Goal: Information Seeking & Learning: Learn about a topic

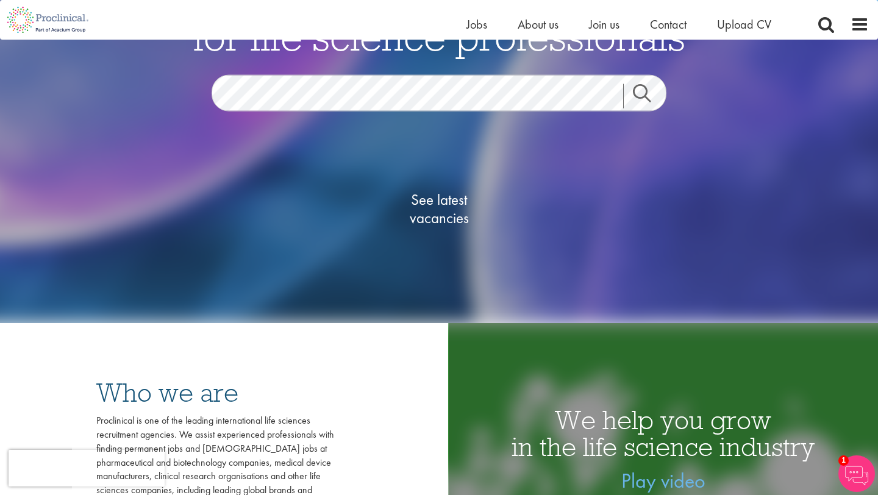
scroll to position [146, 0]
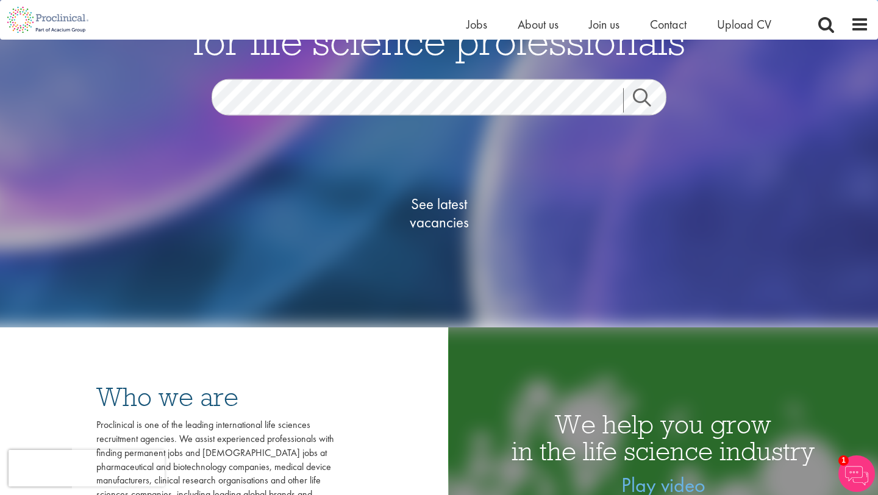
click at [644, 95] on link "Search" at bounding box center [649, 100] width 52 height 24
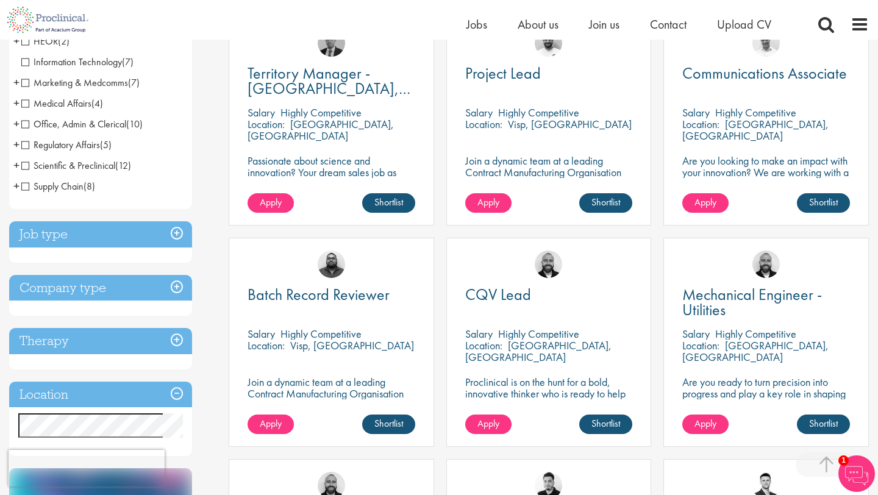
scroll to position [259, 0]
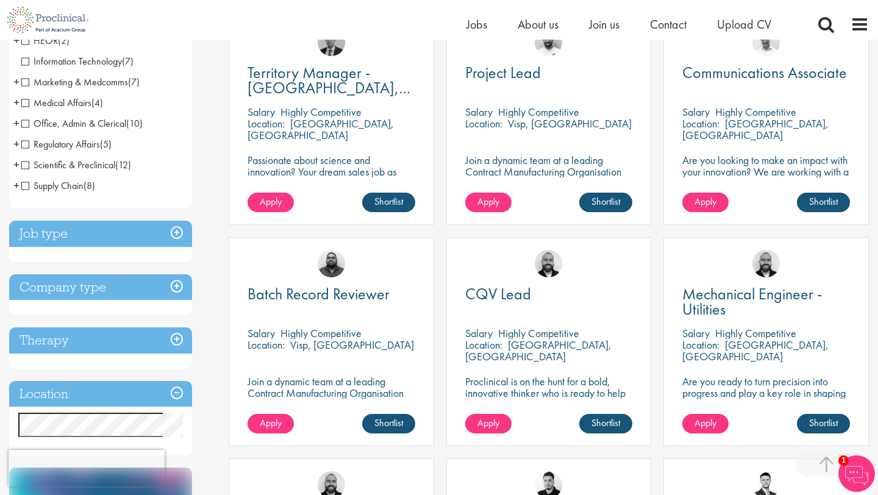
click at [118, 288] on h3 "Company type" at bounding box center [100, 287] width 183 height 26
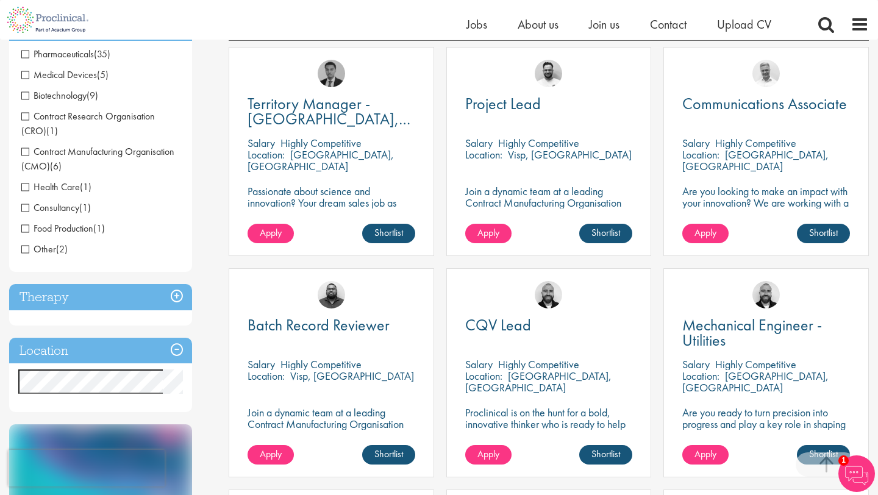
scroll to position [229, 0]
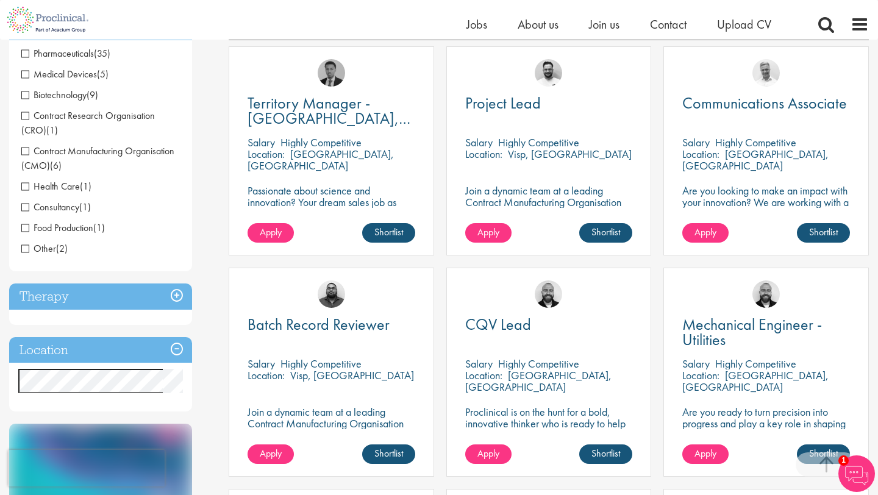
click at [96, 297] on h3 "Therapy" at bounding box center [100, 296] width 183 height 26
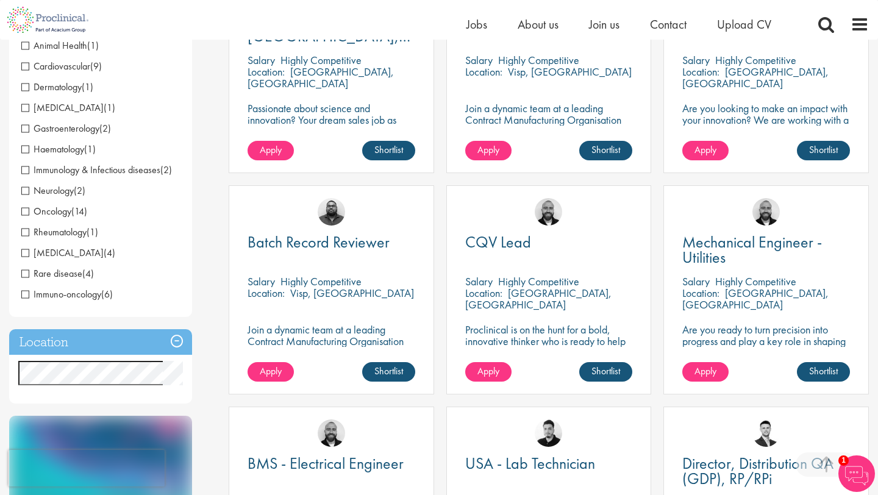
scroll to position [312, 0]
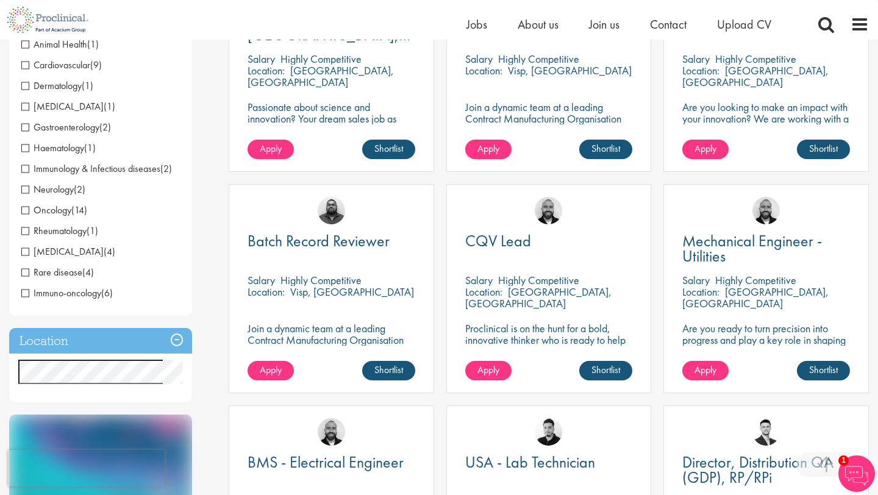
click at [98, 351] on h3 "Location" at bounding box center [100, 341] width 183 height 26
click at [99, 346] on h3 "Location" at bounding box center [100, 341] width 183 height 26
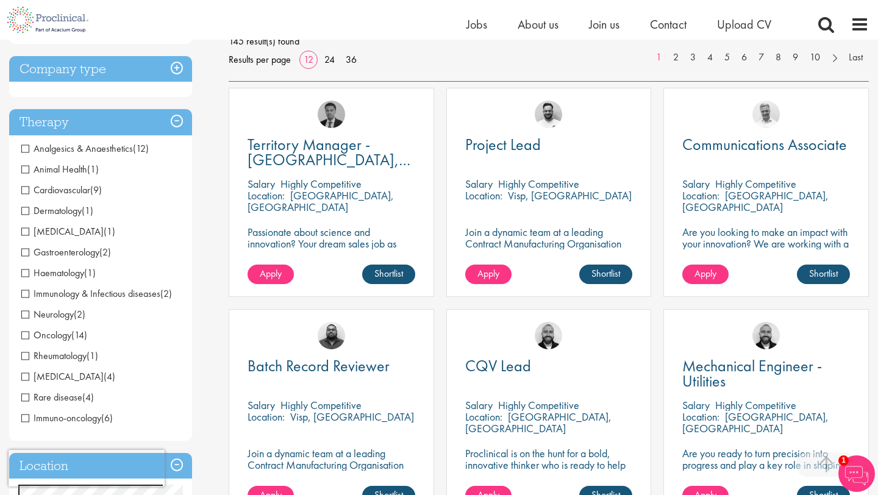
scroll to position [176, 0]
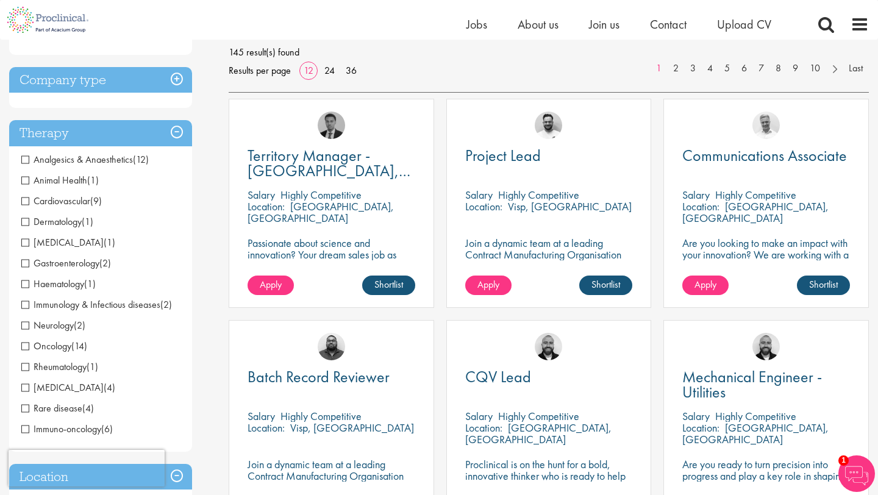
click at [129, 129] on h3 "Therapy" at bounding box center [100, 133] width 183 height 26
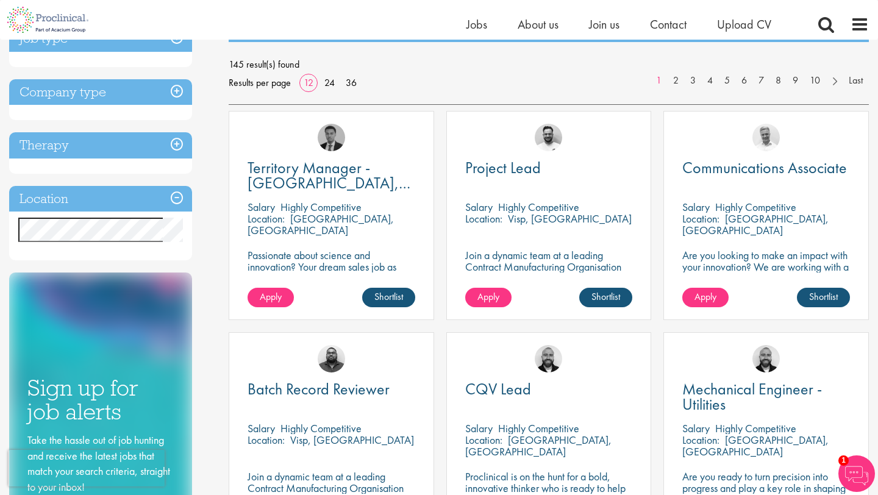
scroll to position [154, 0]
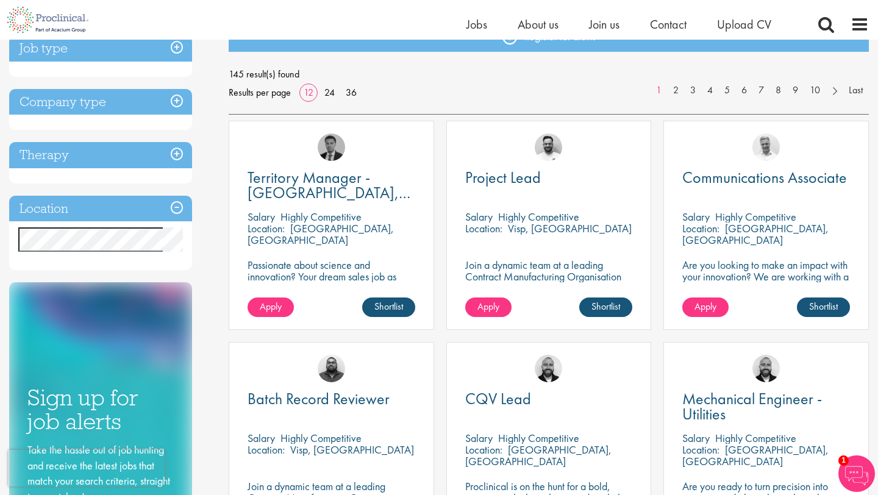
click at [124, 112] on h3 "Company type" at bounding box center [100, 102] width 183 height 26
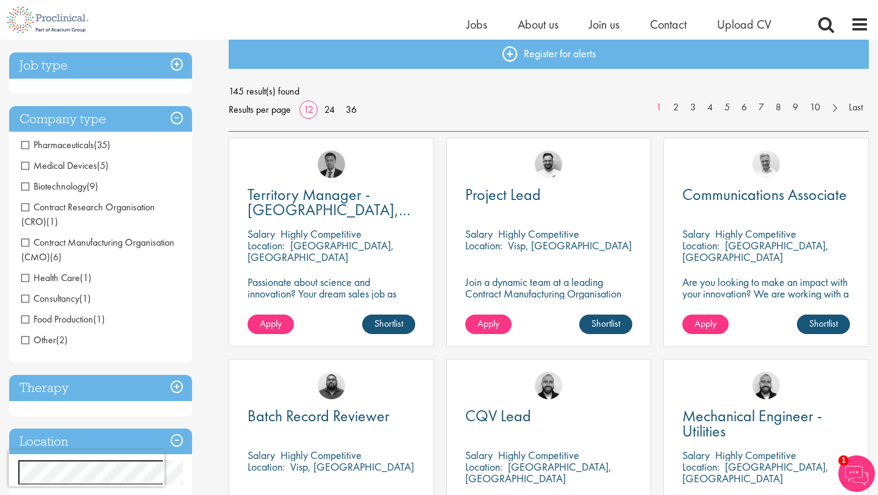
scroll to position [135, 0]
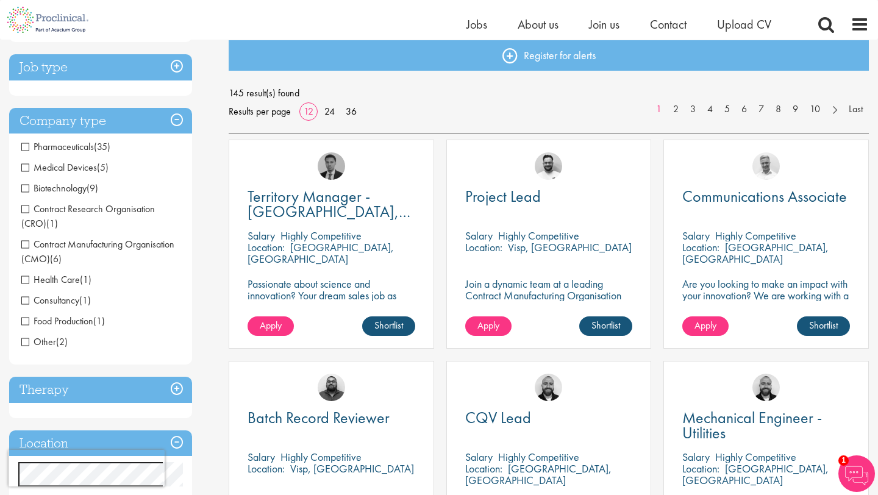
click at [115, 121] on h3 "Company type" at bounding box center [100, 121] width 183 height 26
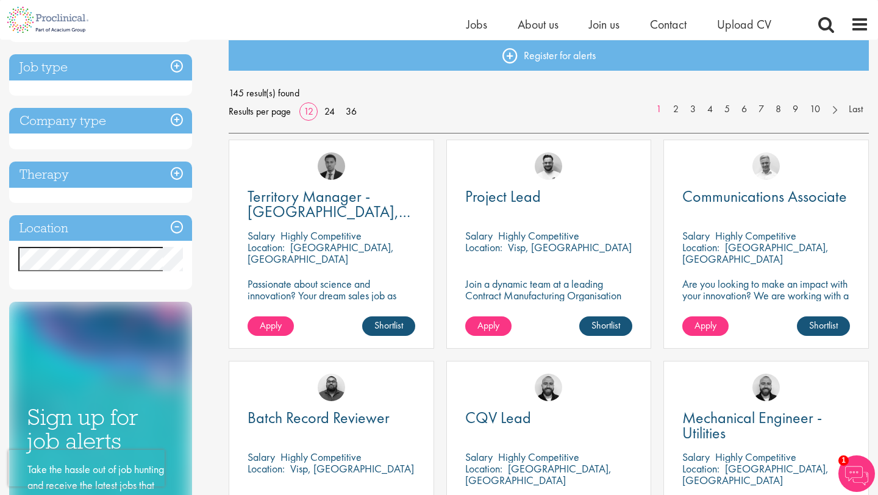
click at [123, 71] on h3 "Job type" at bounding box center [100, 67] width 183 height 26
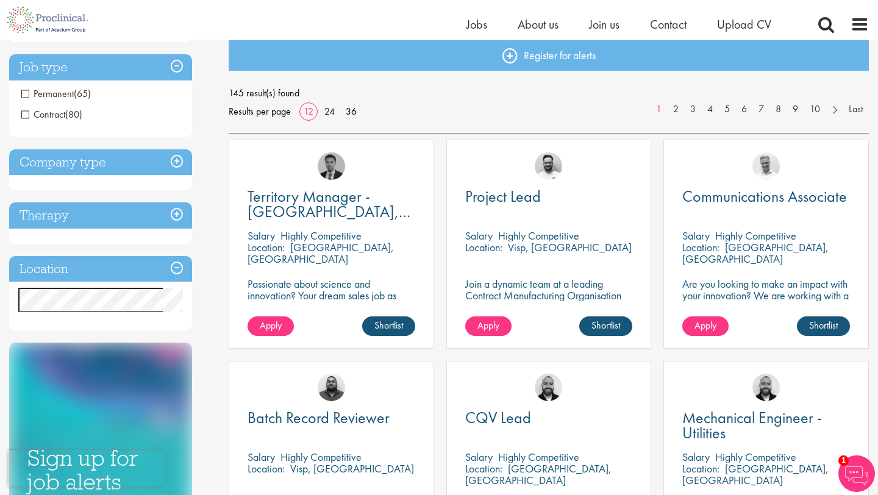
click at [123, 71] on h3 "Job type" at bounding box center [100, 67] width 183 height 26
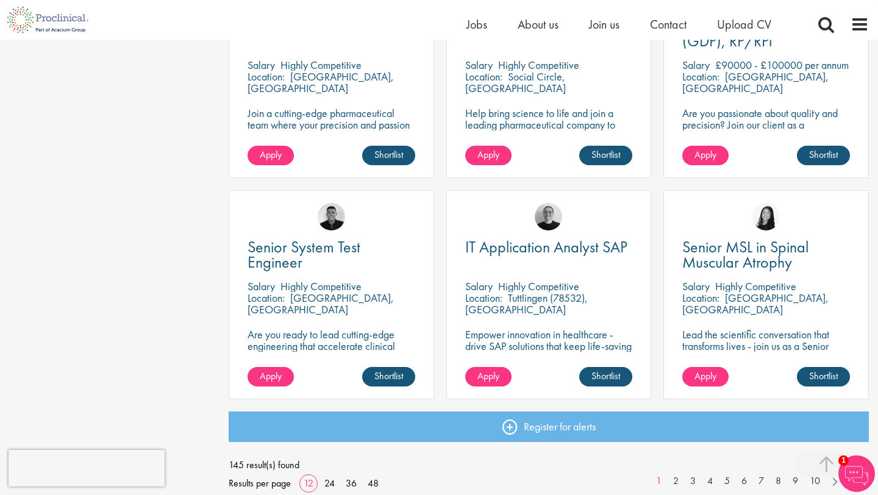
scroll to position [0, 0]
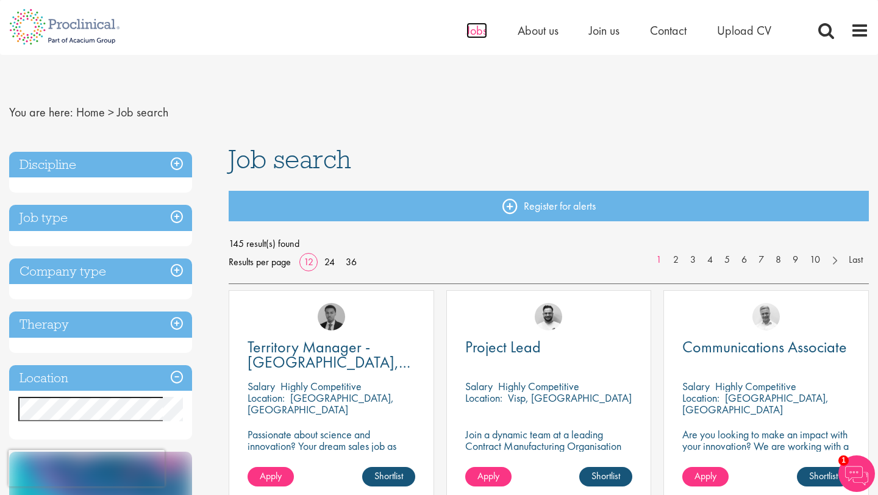
click at [477, 32] on span "Jobs" at bounding box center [476, 31] width 21 height 16
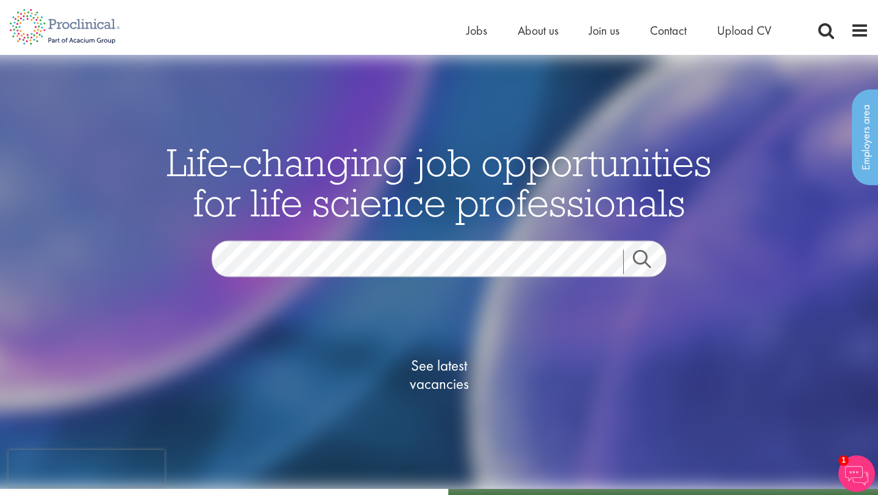
click at [645, 257] on link "Search" at bounding box center [649, 261] width 52 height 24
